Goal: Check status: Check status

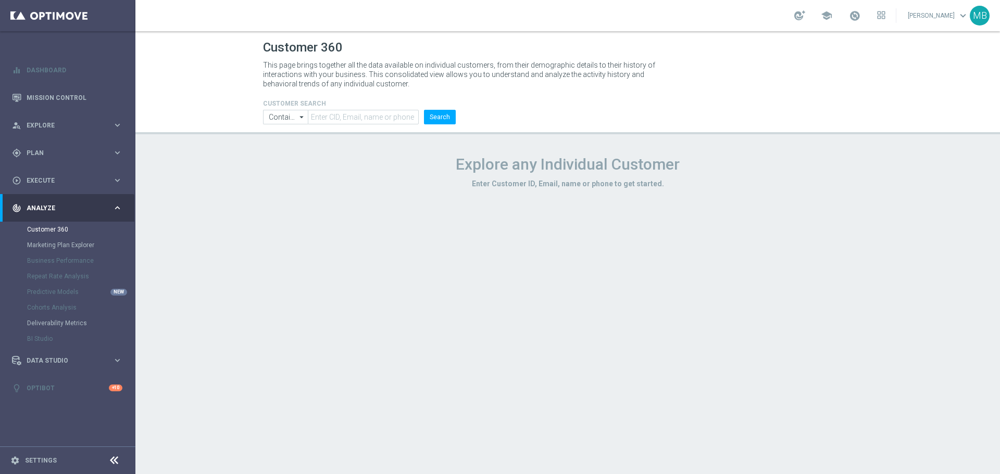
click at [318, 109] on form "CUSTOMER SEARCH Contains Contains arrow_drop_down Show Selected 0 of NaN Contai…" at bounding box center [359, 112] width 193 height 24
click at [324, 121] on input "text" at bounding box center [363, 117] width 111 height 15
paste input "1611547"
type input "1611547"
click at [433, 115] on button "Search" at bounding box center [440, 117] width 32 height 15
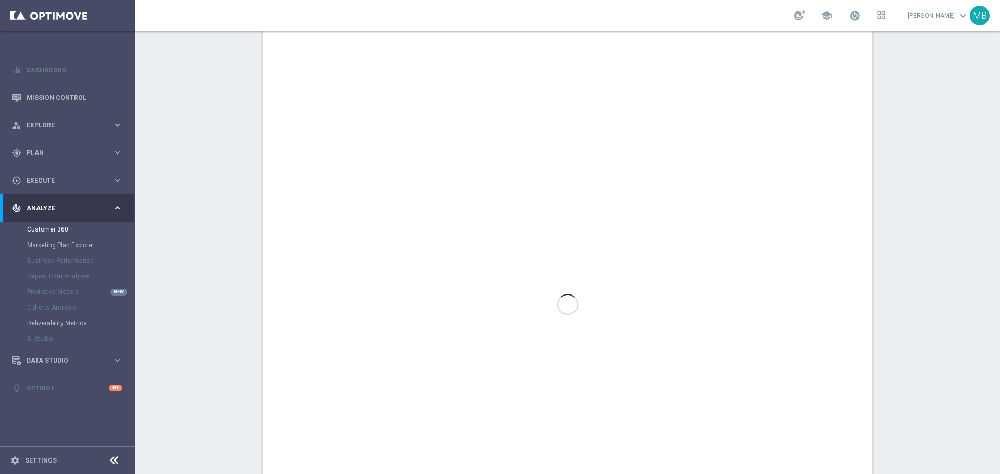
scroll to position [521, 0]
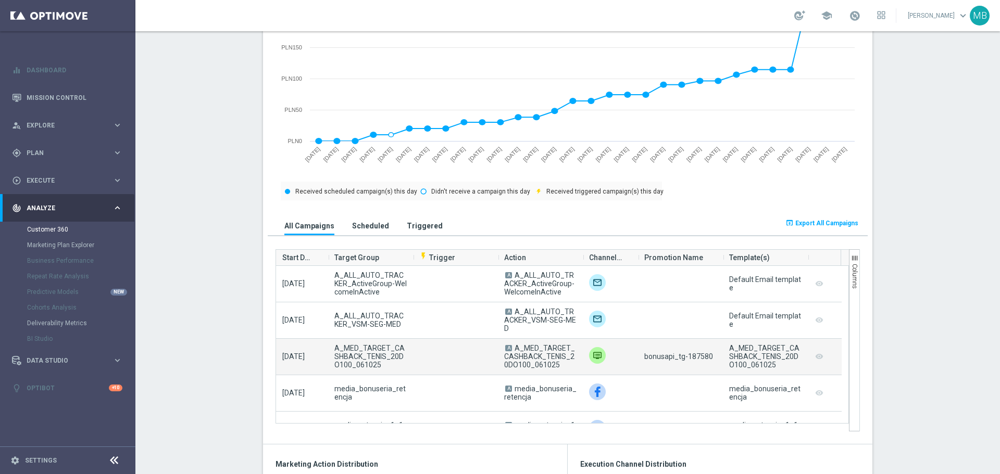
click at [690, 356] on span "bonusapi_tg-187580" at bounding box center [678, 356] width 69 height 8
copy span "187580"
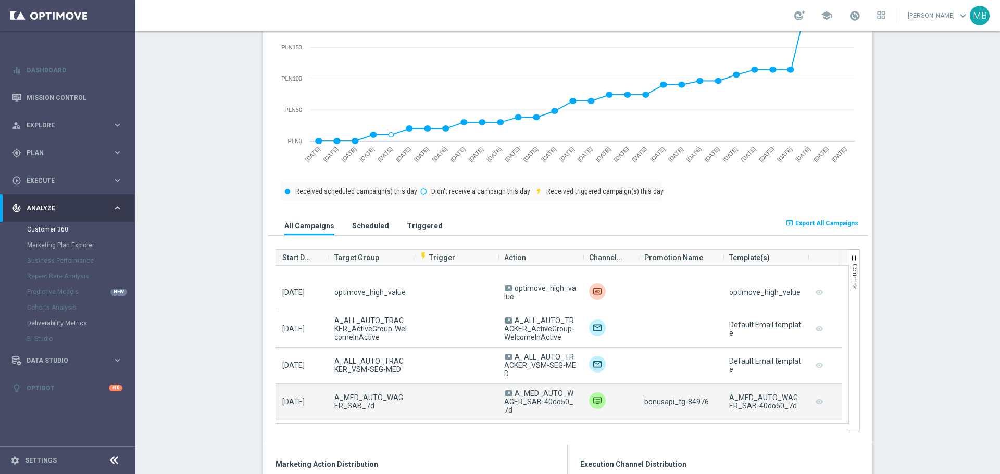
scroll to position [625, 0]
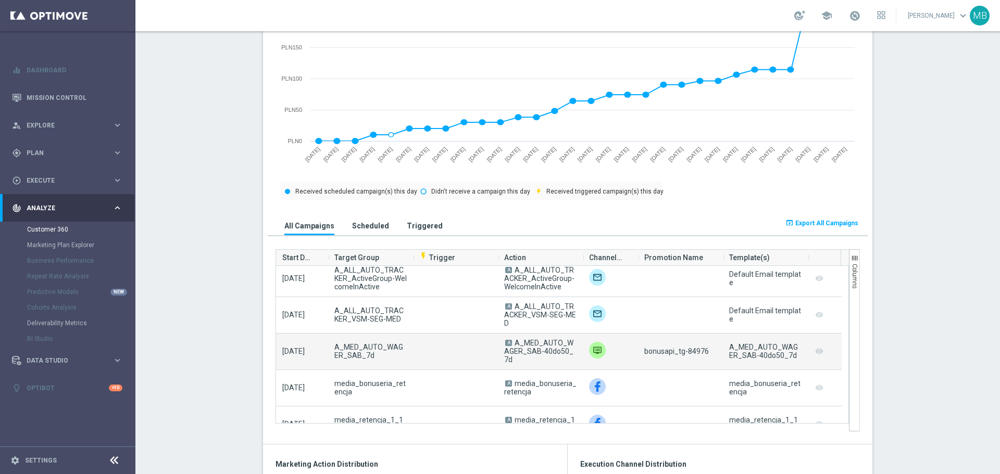
click at [695, 354] on span "bonusapi_tg-84976" at bounding box center [676, 351] width 65 height 8
copy span "84976"
